Goal: Transaction & Acquisition: Subscribe to service/newsletter

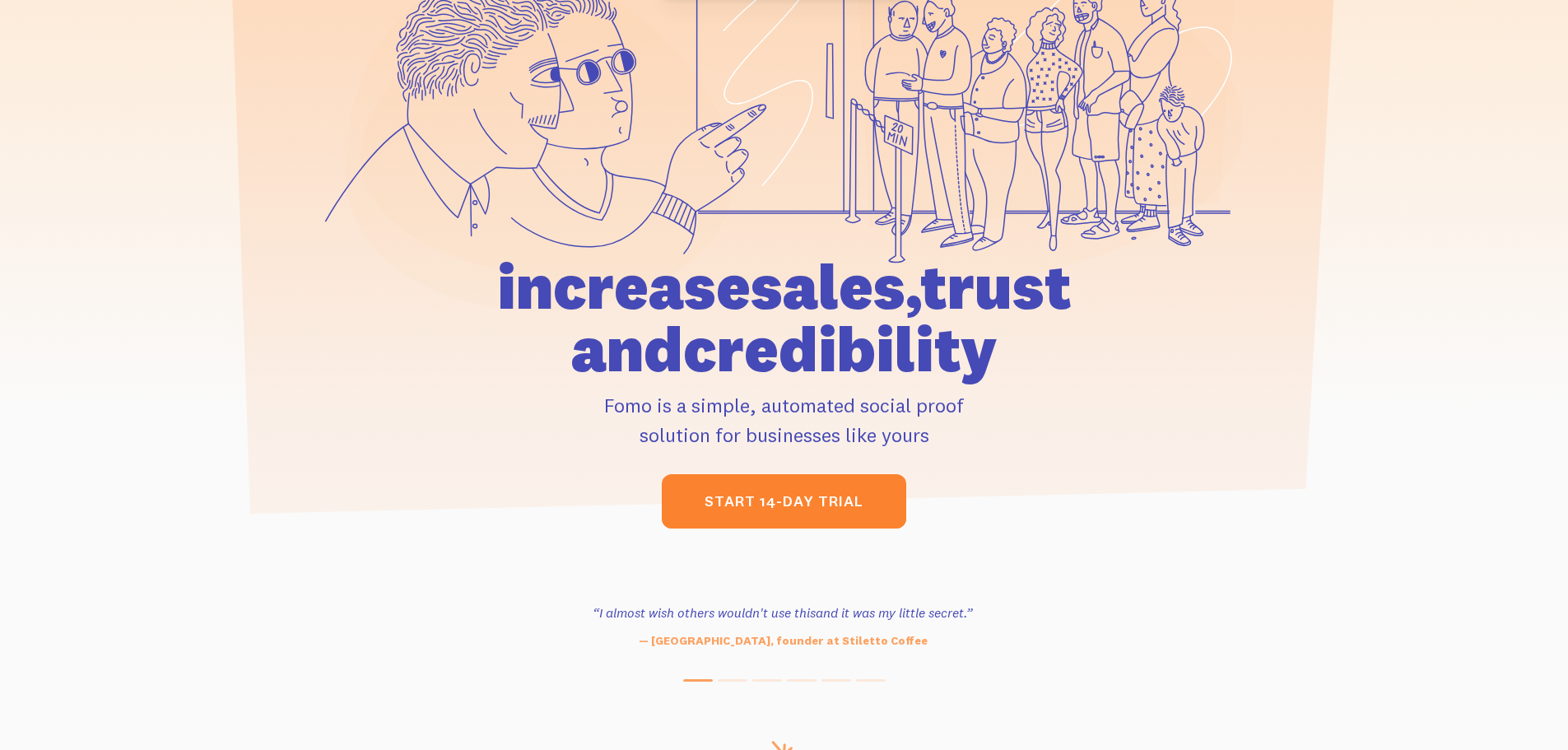
click at [761, 509] on link "start 14-day trial" at bounding box center [784, 501] width 244 height 54
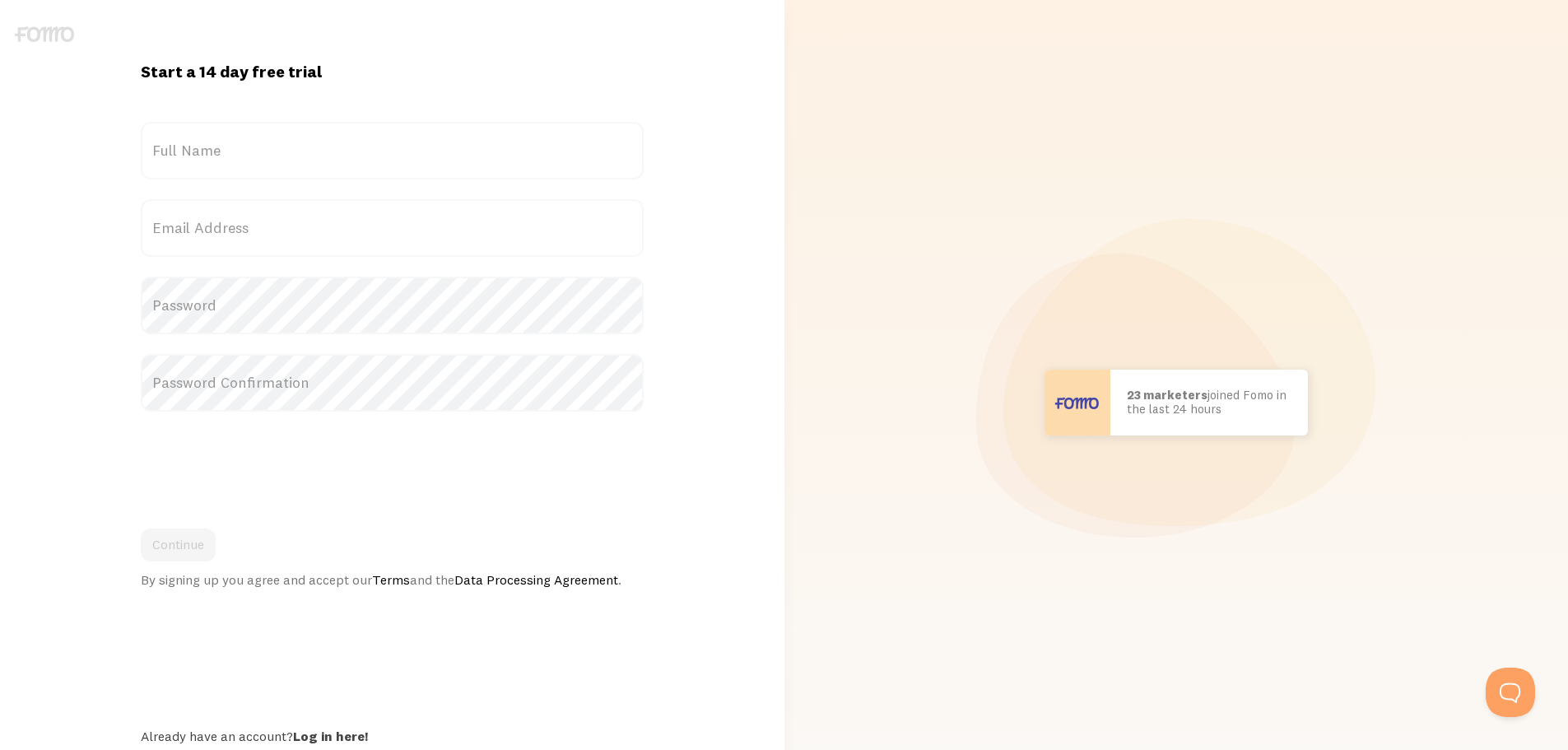
click at [209, 175] on label "Full Name" at bounding box center [392, 150] width 503 height 57
click at [209, 175] on input "Full Name" at bounding box center [392, 150] width 503 height 57
click at [205, 160] on label "Full Name" at bounding box center [392, 150] width 503 height 57
click at [205, 160] on input "Full Name" at bounding box center [392, 150] width 503 height 57
click at [205, 160] on input "Lucy" at bounding box center [392, 150] width 503 height 57
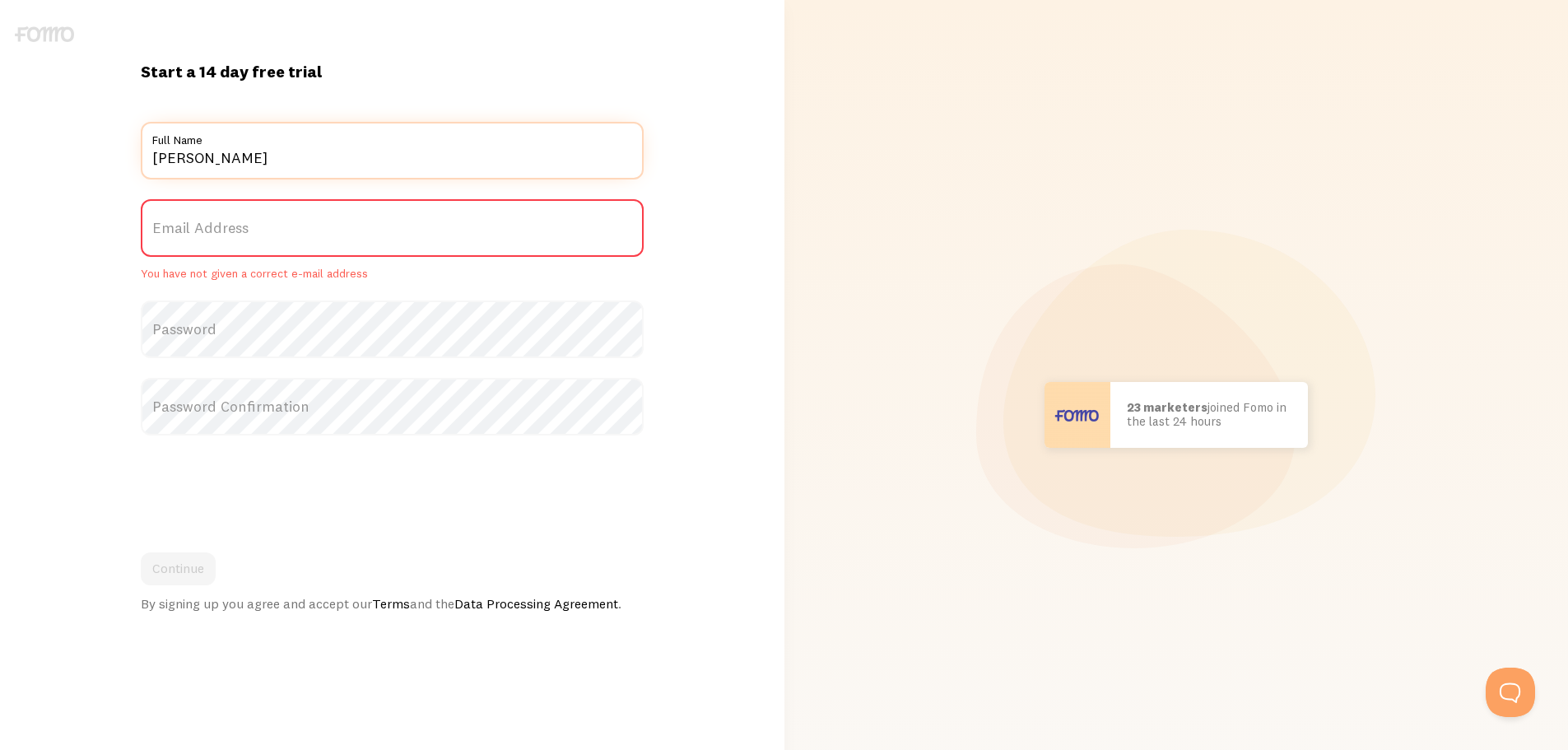
type input "Lucy Rhead"
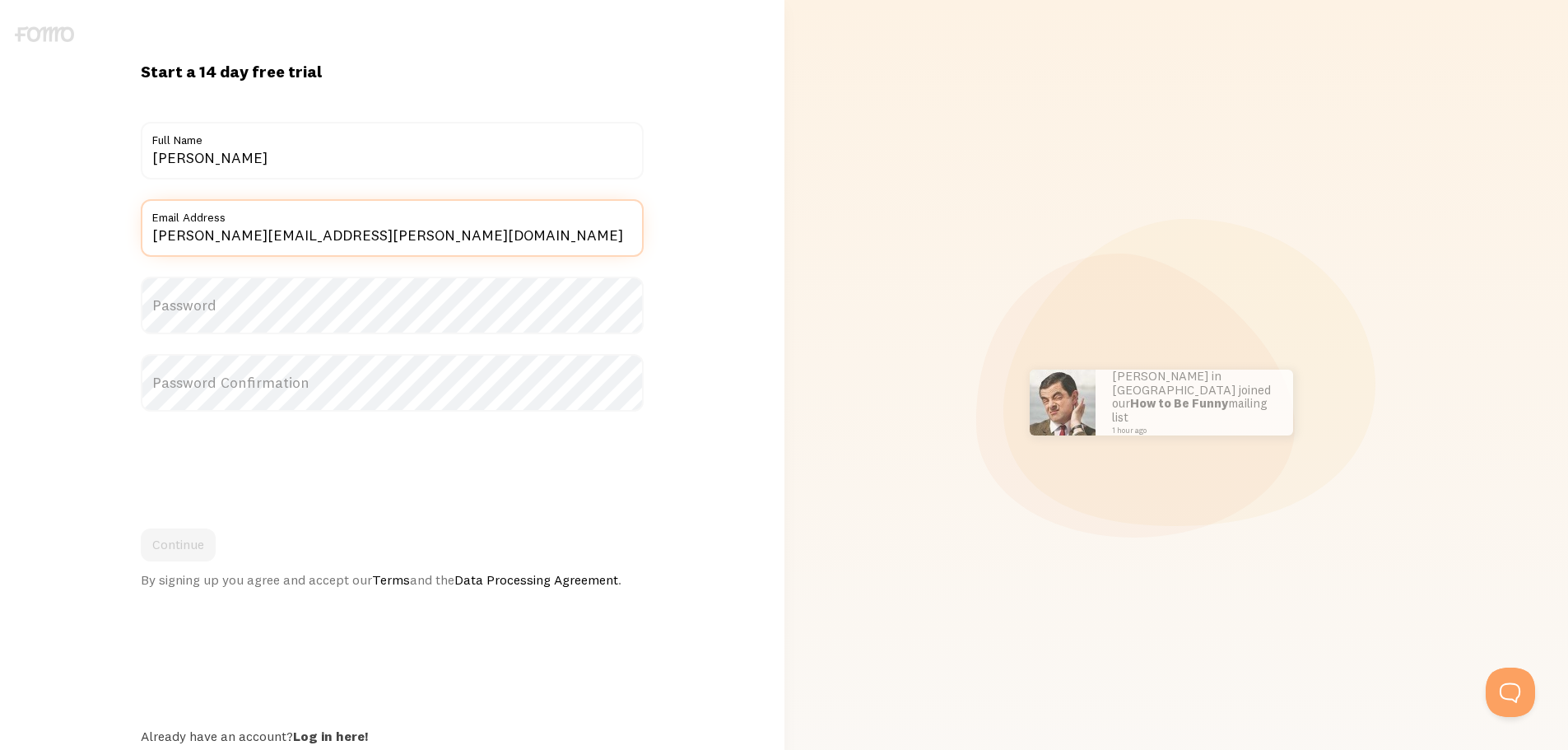
type input "lucy.rhead@gtech.co.uk"
click at [299, 297] on label "Password" at bounding box center [392, 306] width 503 height 57
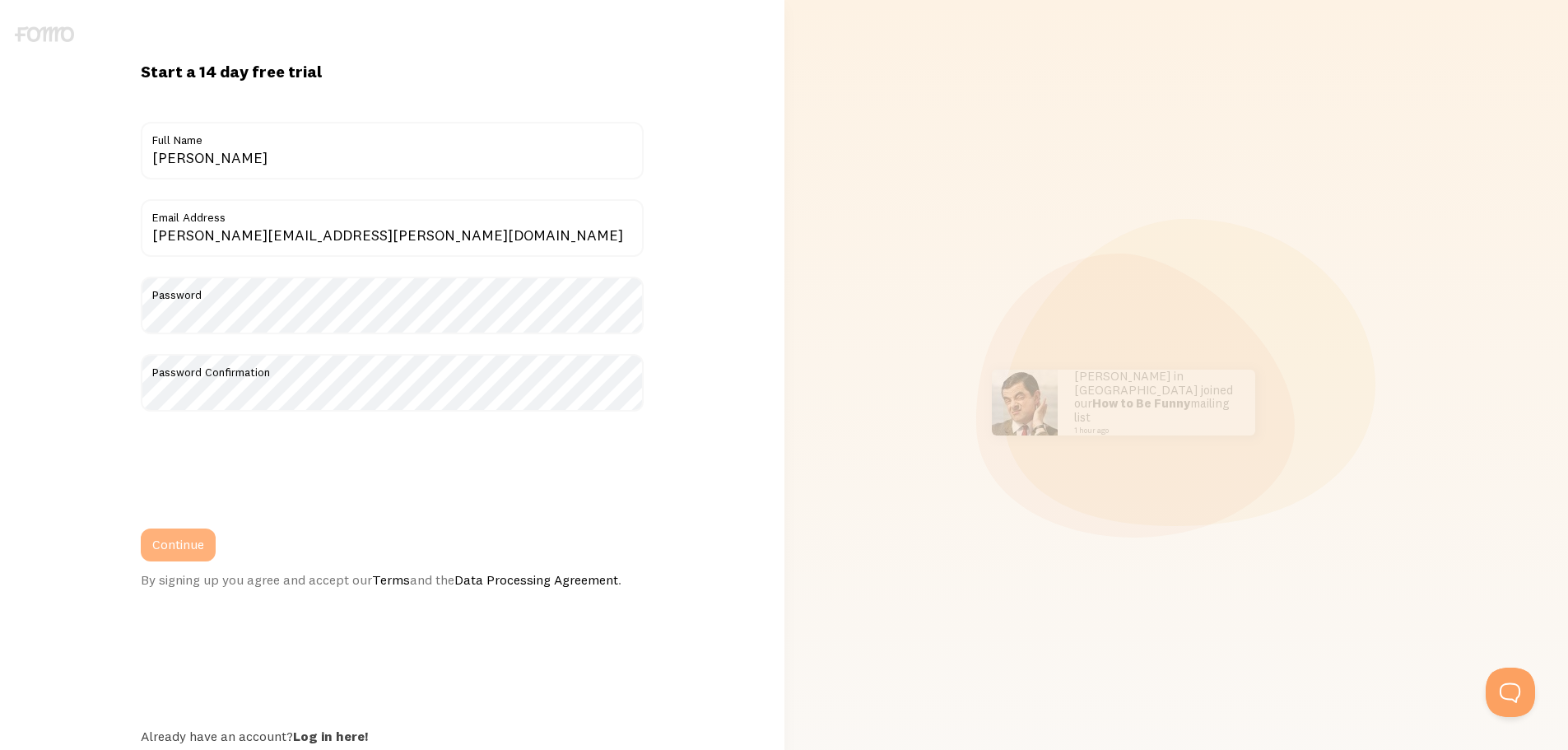
click at [181, 555] on button "Continue" at bounding box center [178, 544] width 75 height 33
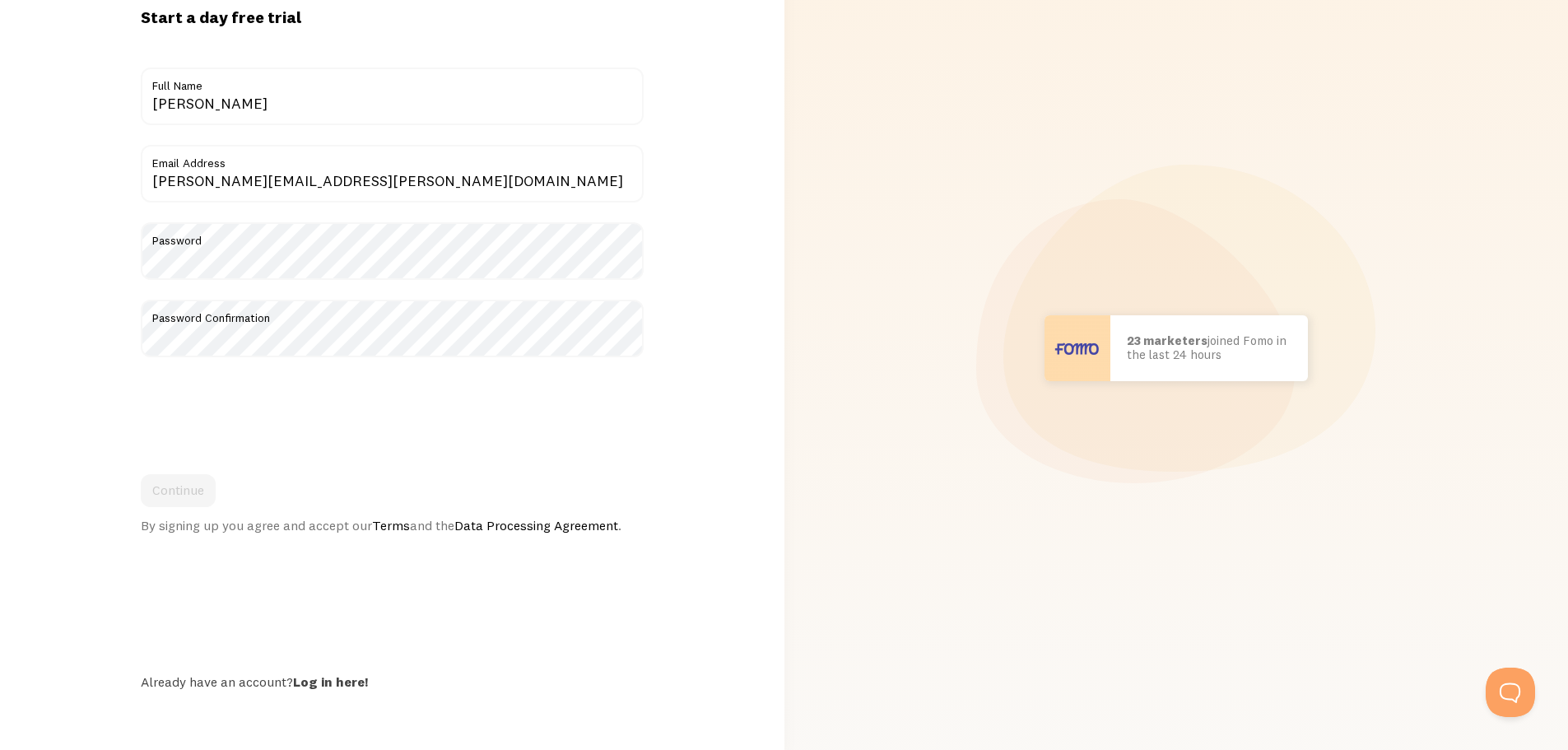
scroll to position [91, 0]
click at [327, 678] on link "Log in here!" at bounding box center [330, 681] width 75 height 17
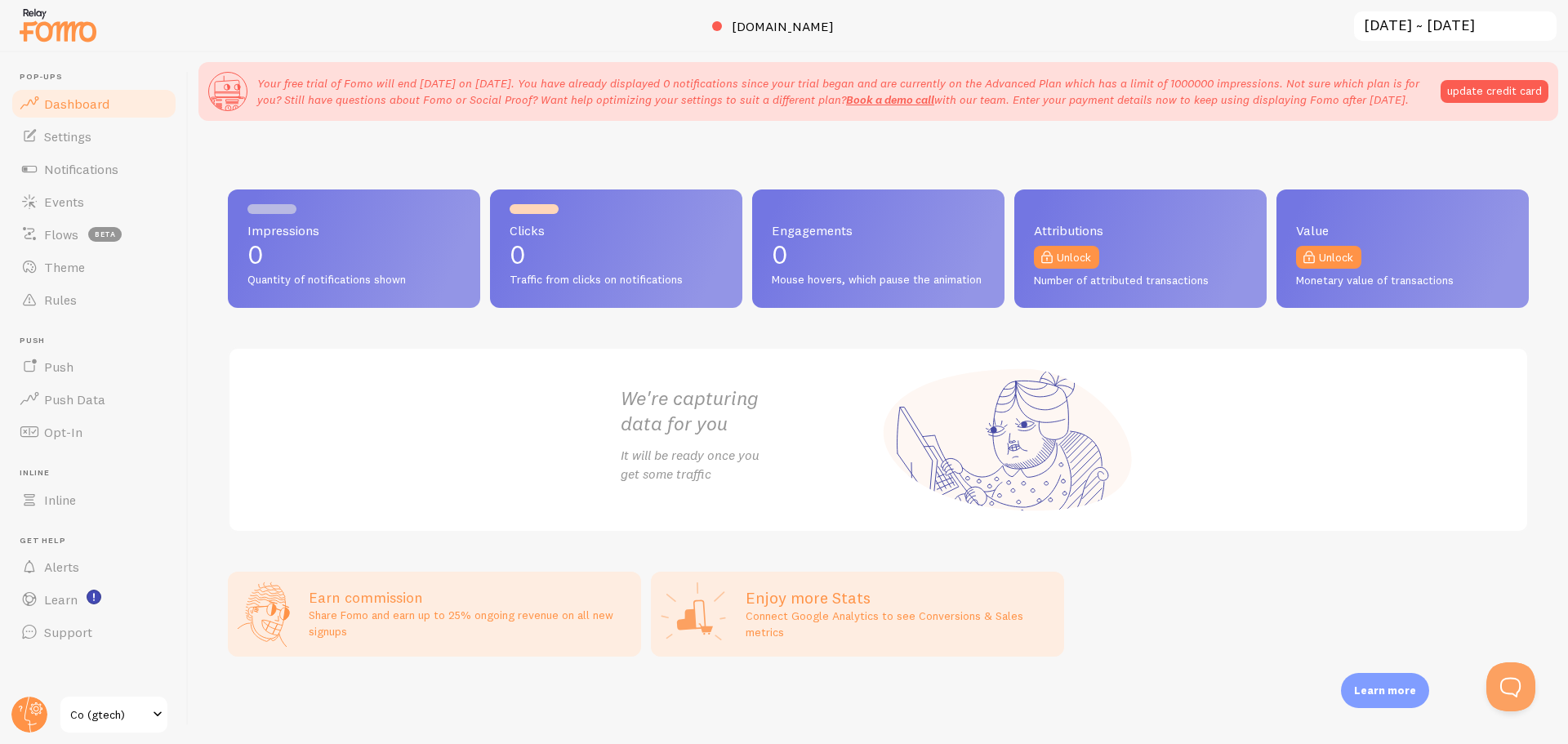
click at [139, 720] on span "Co (gtech)" at bounding box center [109, 715] width 78 height 20
